Goal: Task Accomplishment & Management: Manage account settings

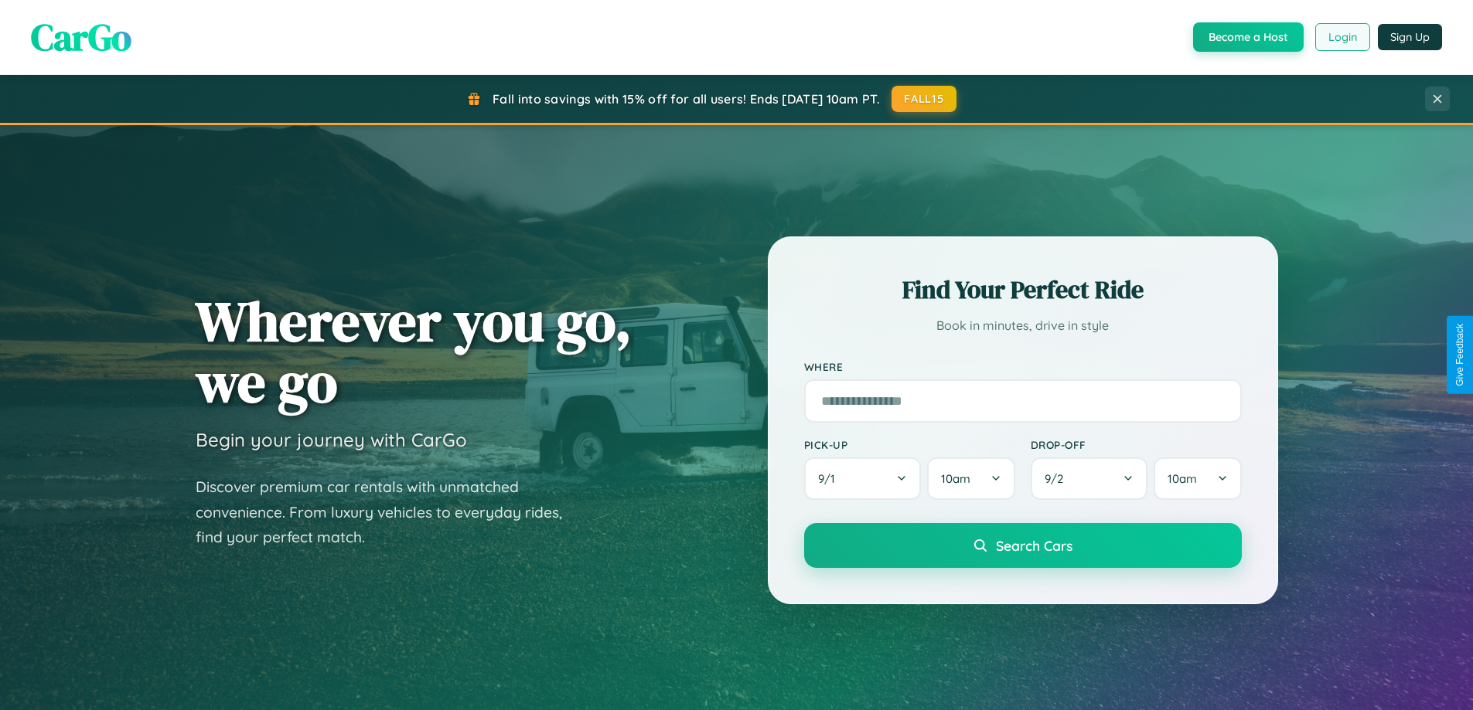
click at [1341, 37] on button "Login" at bounding box center [1342, 37] width 55 height 28
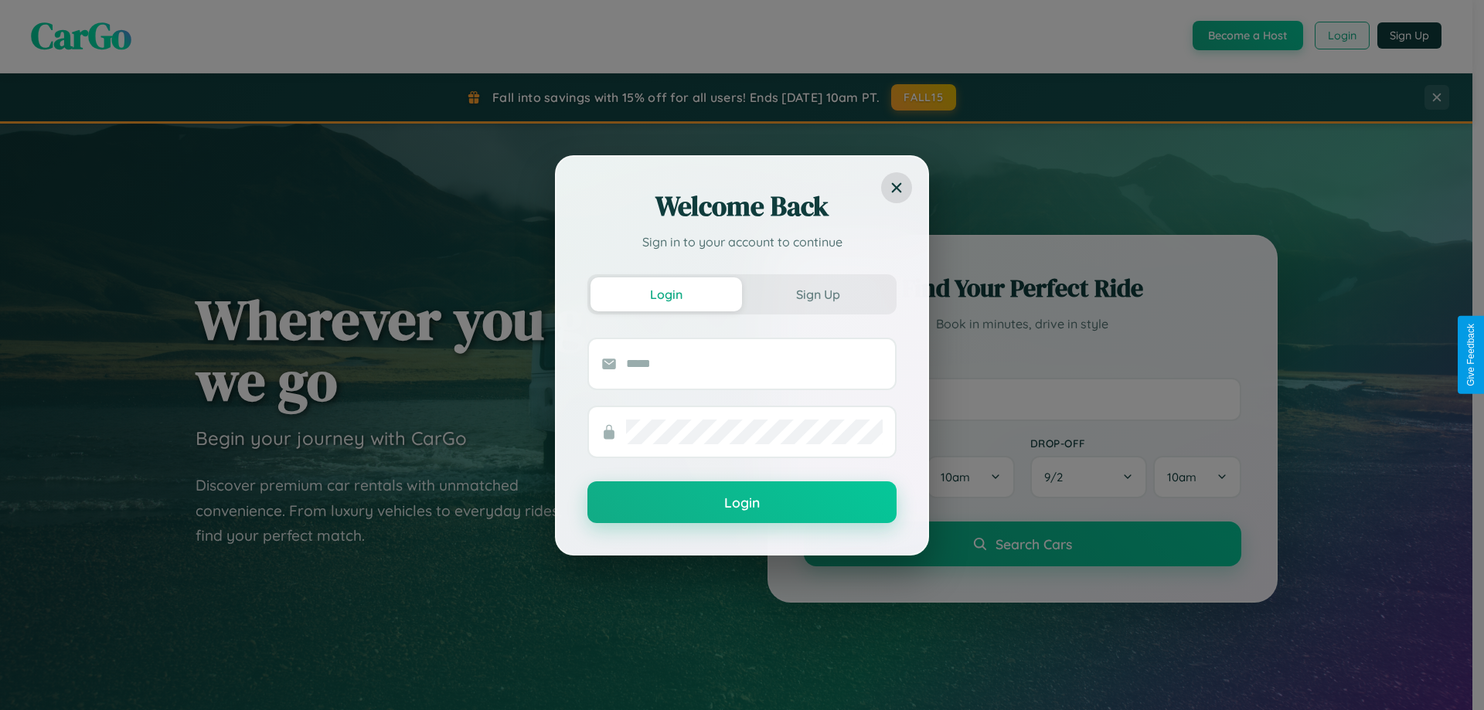
scroll to position [666, 0]
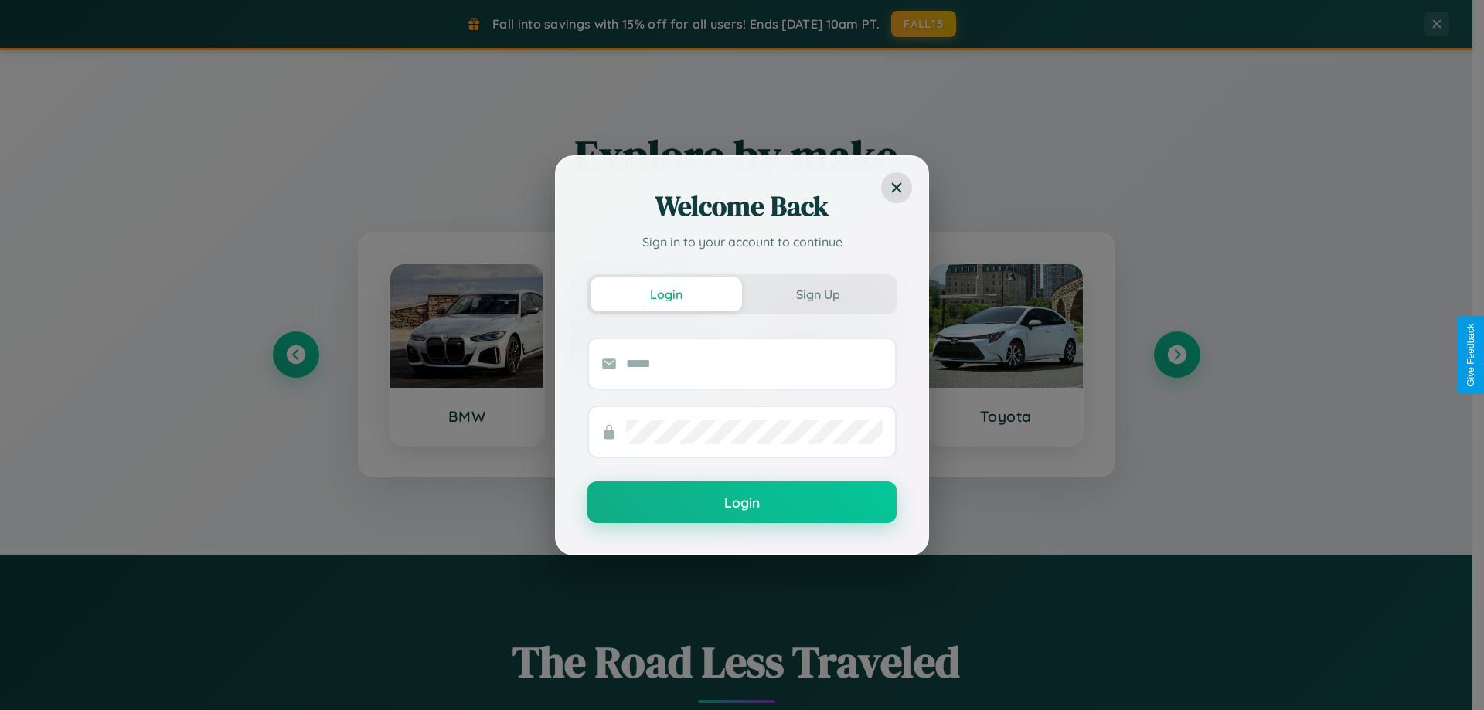
click at [1177, 355] on div "Welcome Back Sign in to your account to continue Login Sign Up Login" at bounding box center [742, 355] width 1484 height 710
click at [295, 355] on div "Welcome Back Sign in to your account to continue Login Sign Up Login" at bounding box center [742, 355] width 1484 height 710
click at [1177, 355] on div "Welcome Back Sign in to your account to continue Login Sign Up Login" at bounding box center [742, 355] width 1484 height 710
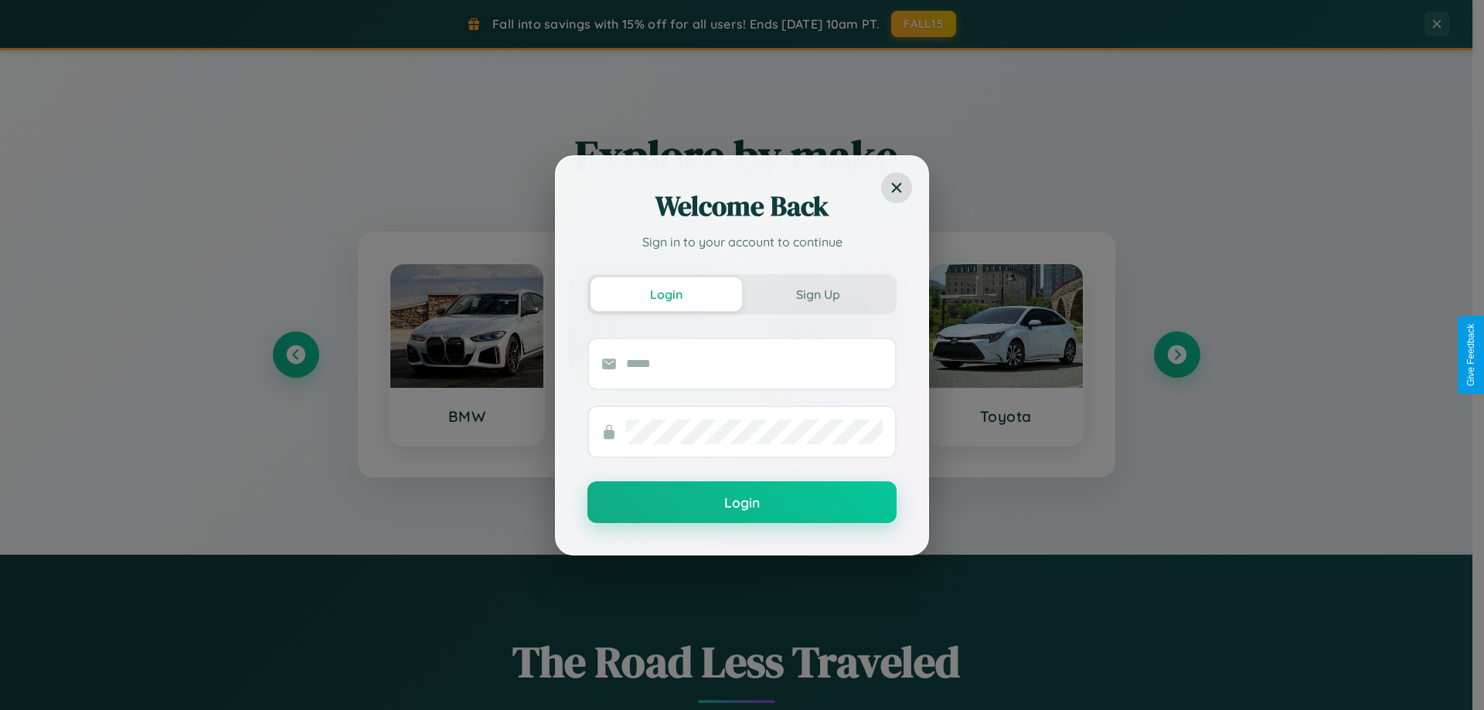
click at [1177, 355] on div "Welcome Back Sign in to your account to continue Login Sign Up Login" at bounding box center [742, 355] width 1484 height 710
click at [466, 355] on div "Welcome Back Sign in to your account to continue Login Sign Up Login" at bounding box center [742, 355] width 1484 height 710
